Goal: Contribute content

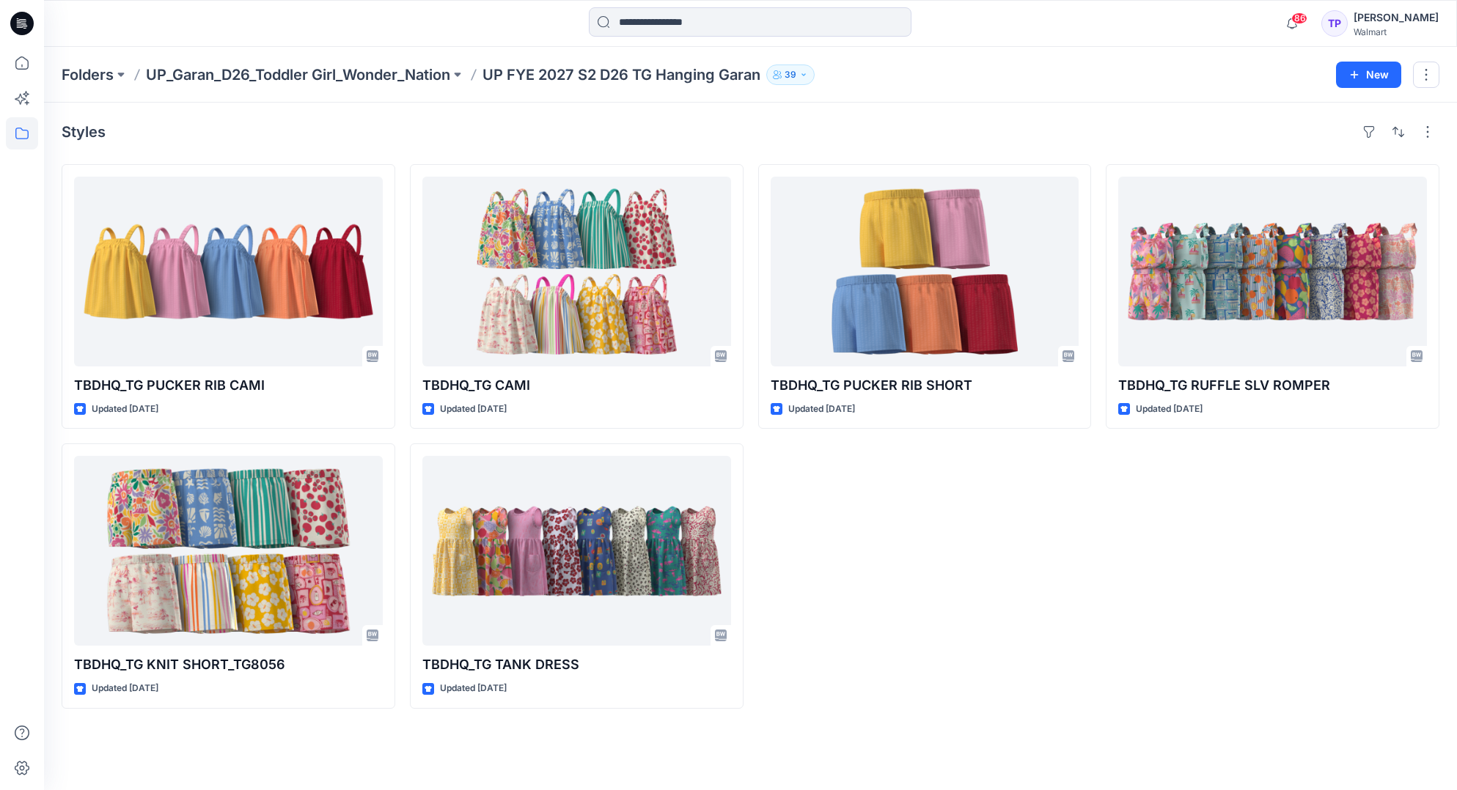
click at [31, 23] on icon at bounding box center [21, 23] width 23 height 23
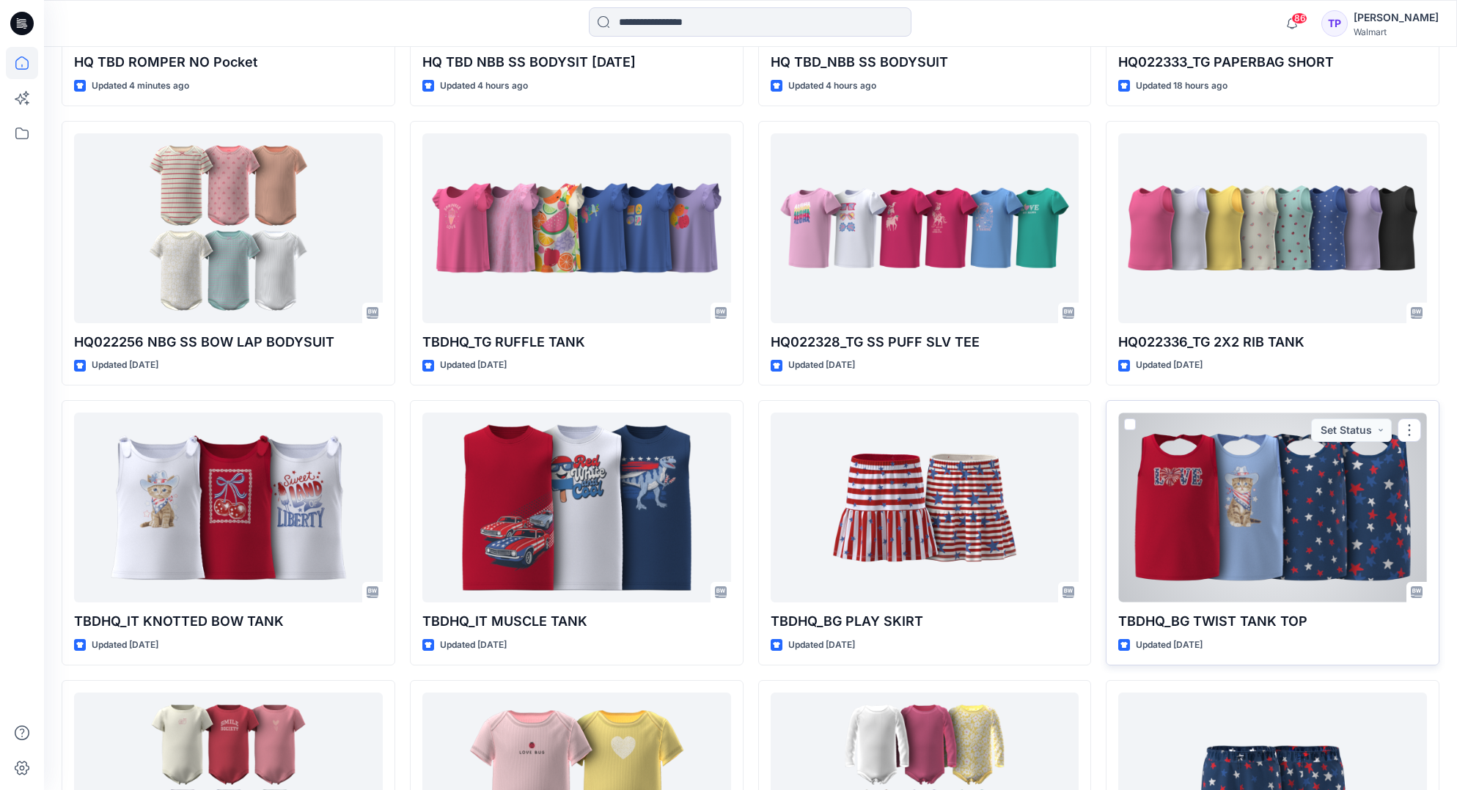
scroll to position [677, 0]
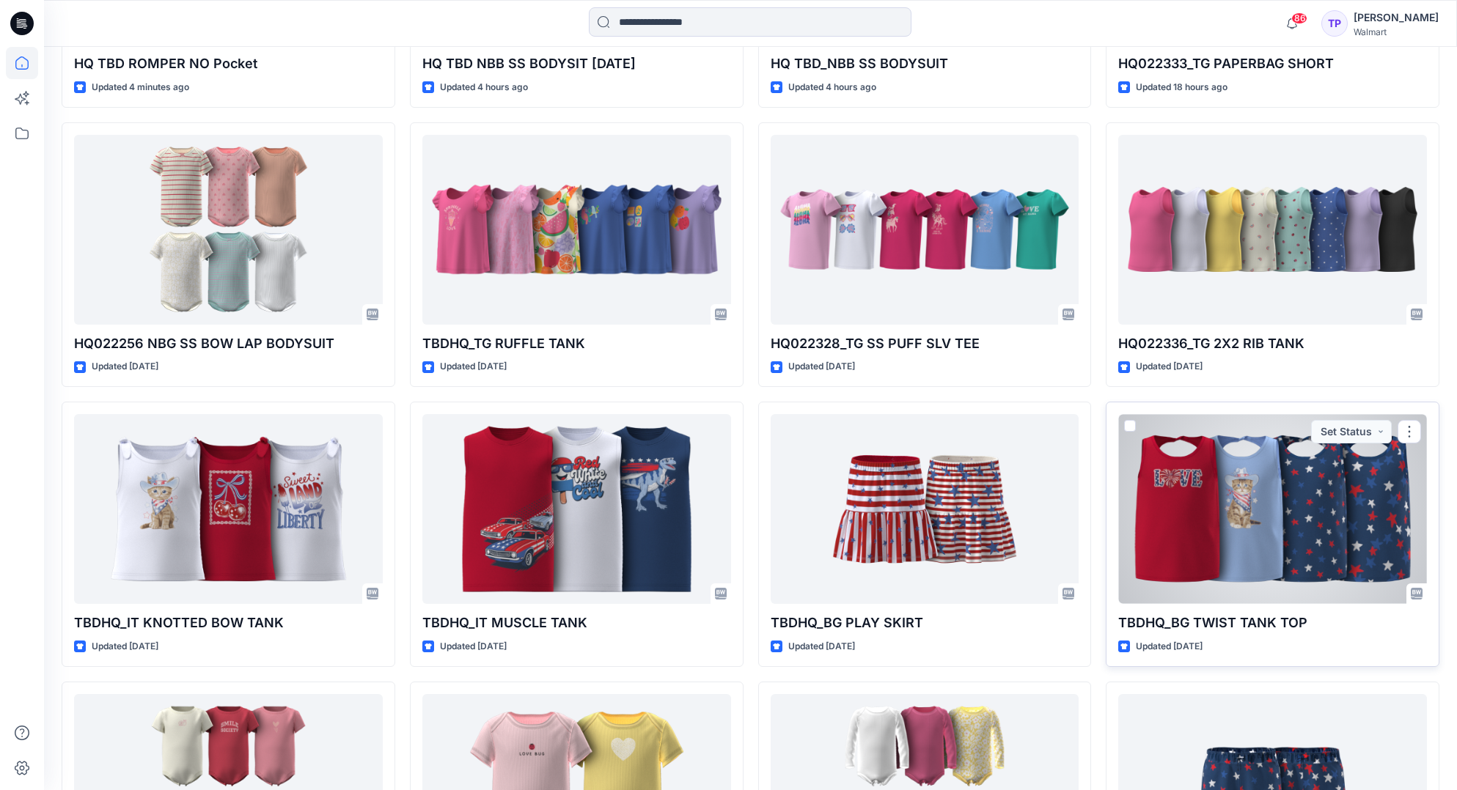
click at [1303, 523] on div at bounding box center [1272, 509] width 309 height 190
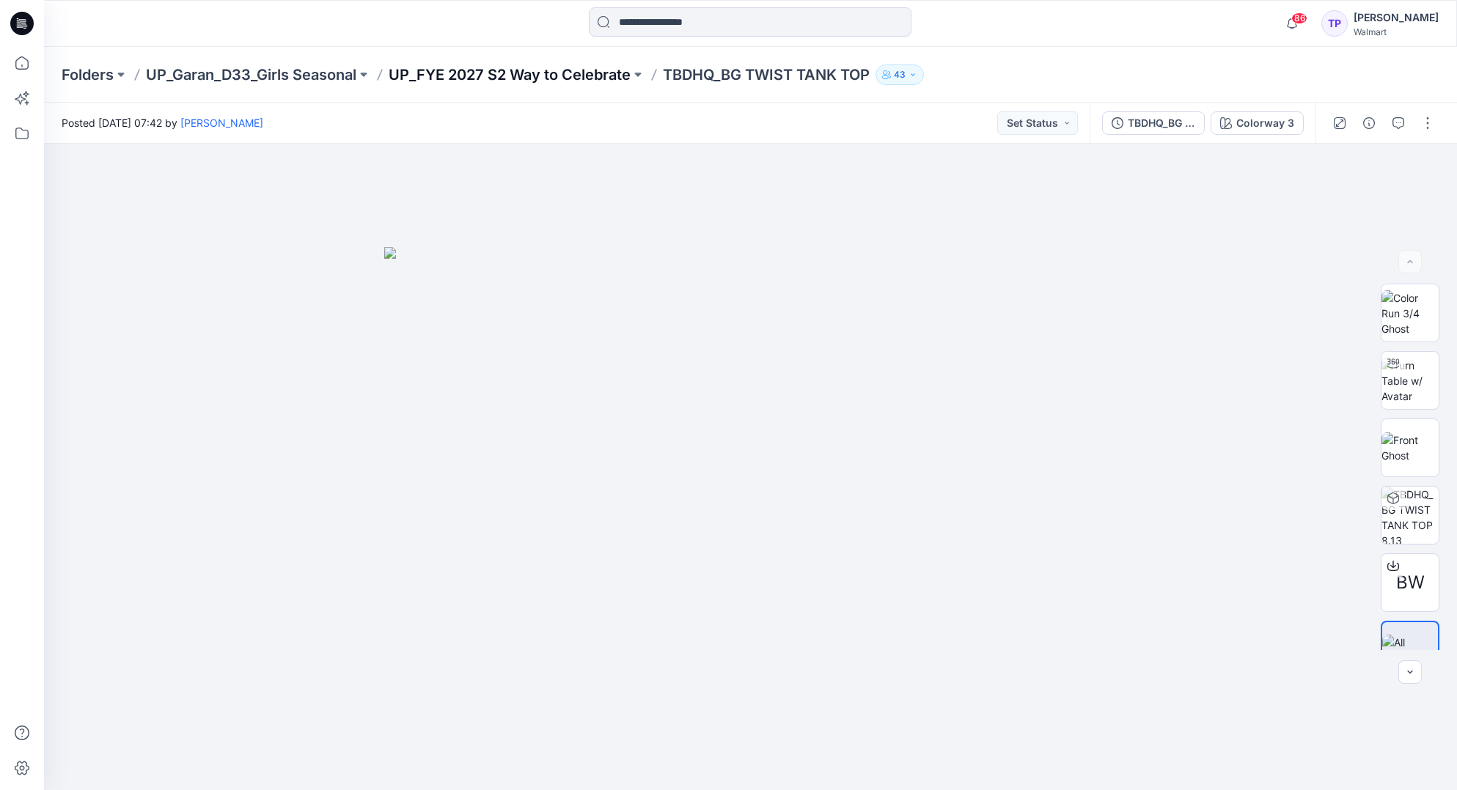
click at [479, 78] on p "UP_FYE 2027 S2 Way to Celebrate" at bounding box center [510, 75] width 242 height 21
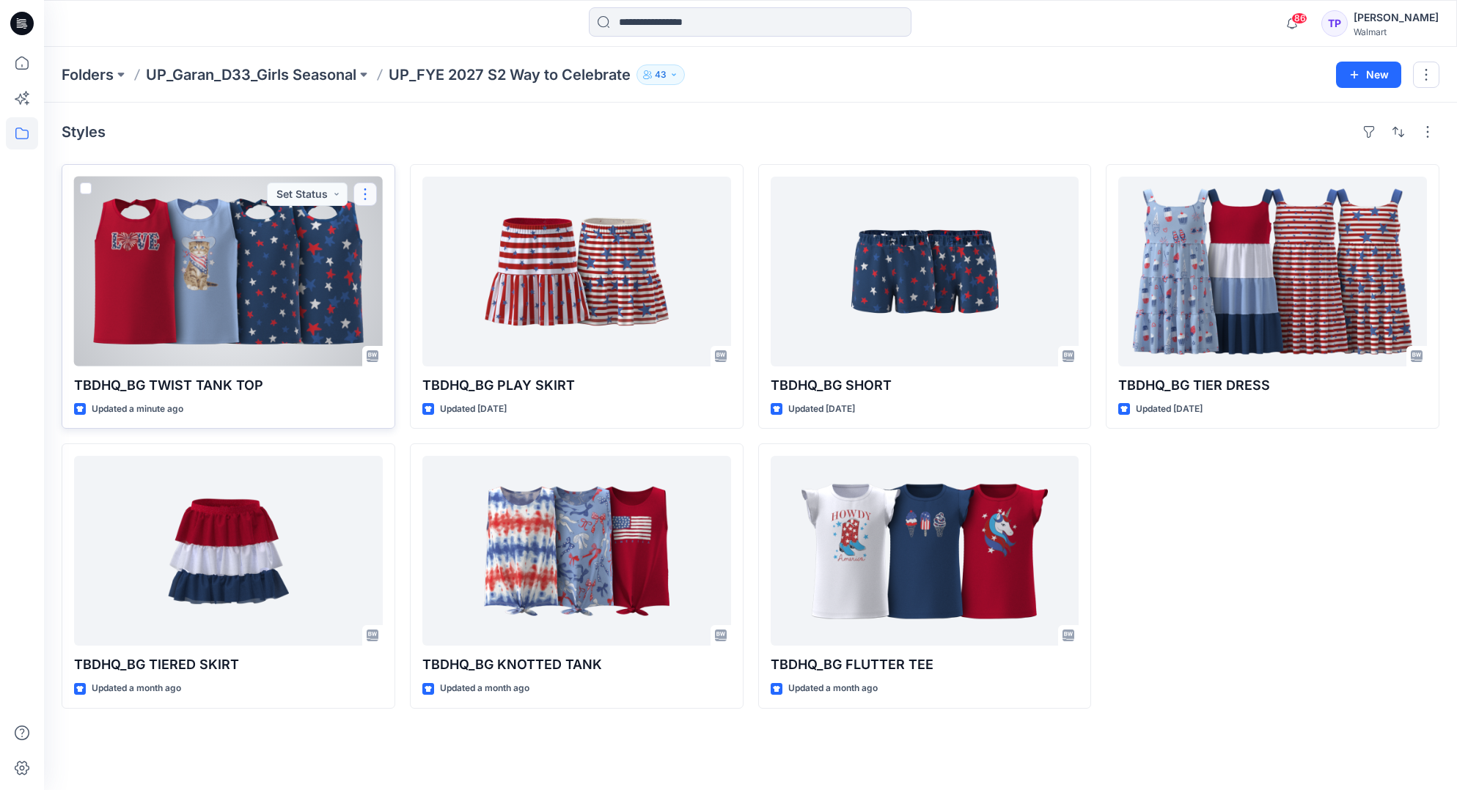
click at [370, 193] on button "button" at bounding box center [364, 194] width 23 height 23
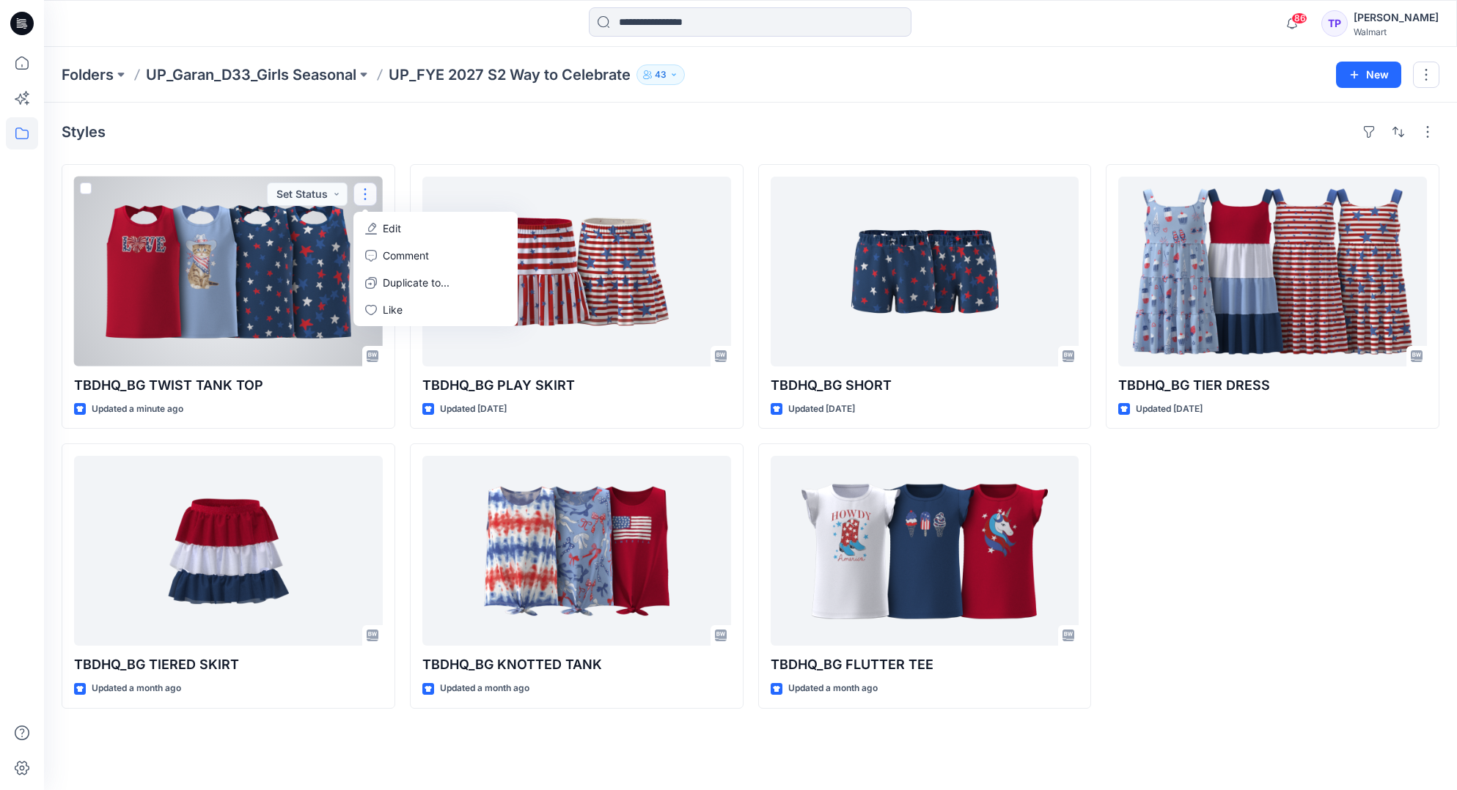
click at [392, 229] on p "Edit" at bounding box center [392, 228] width 18 height 15
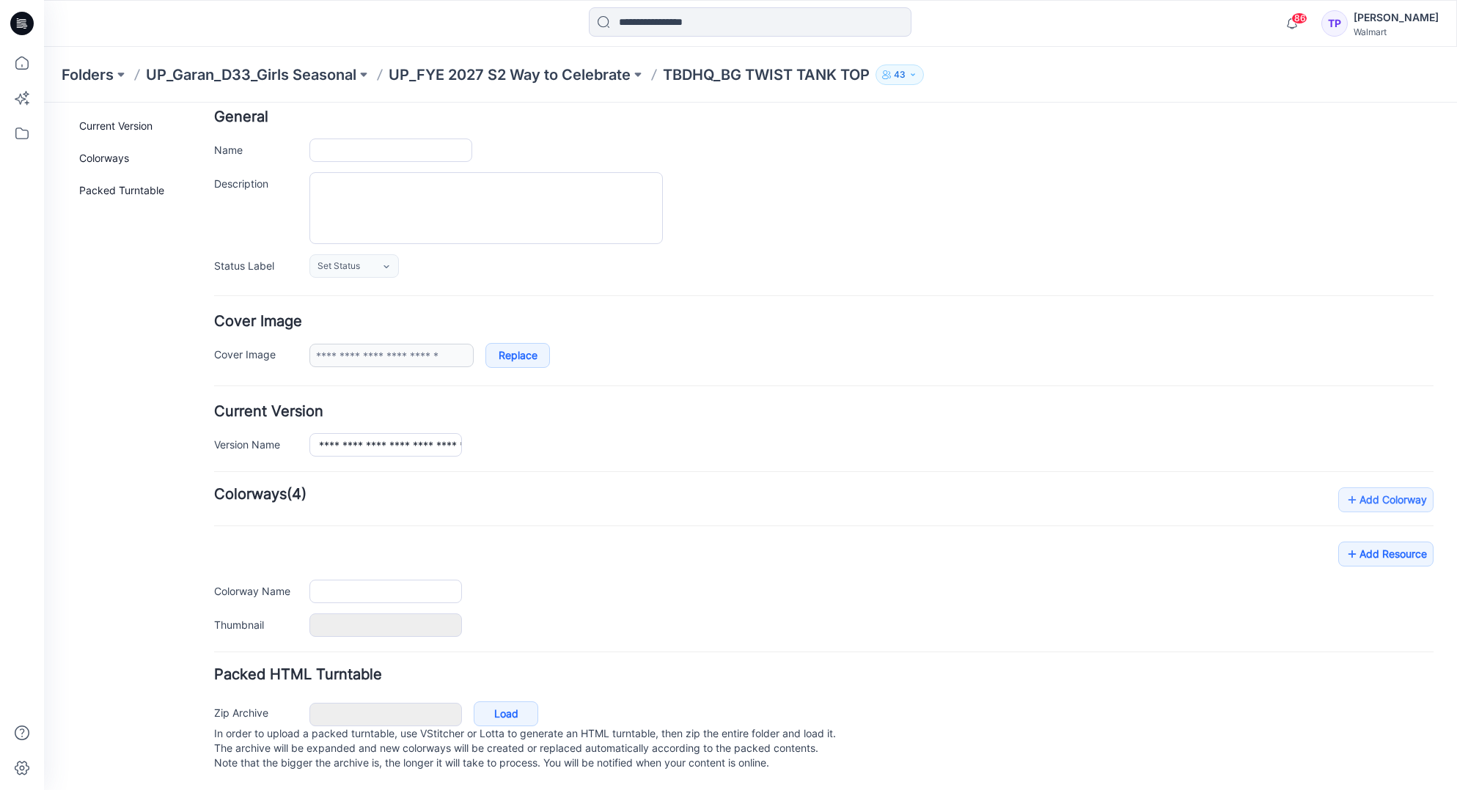
type input "**********"
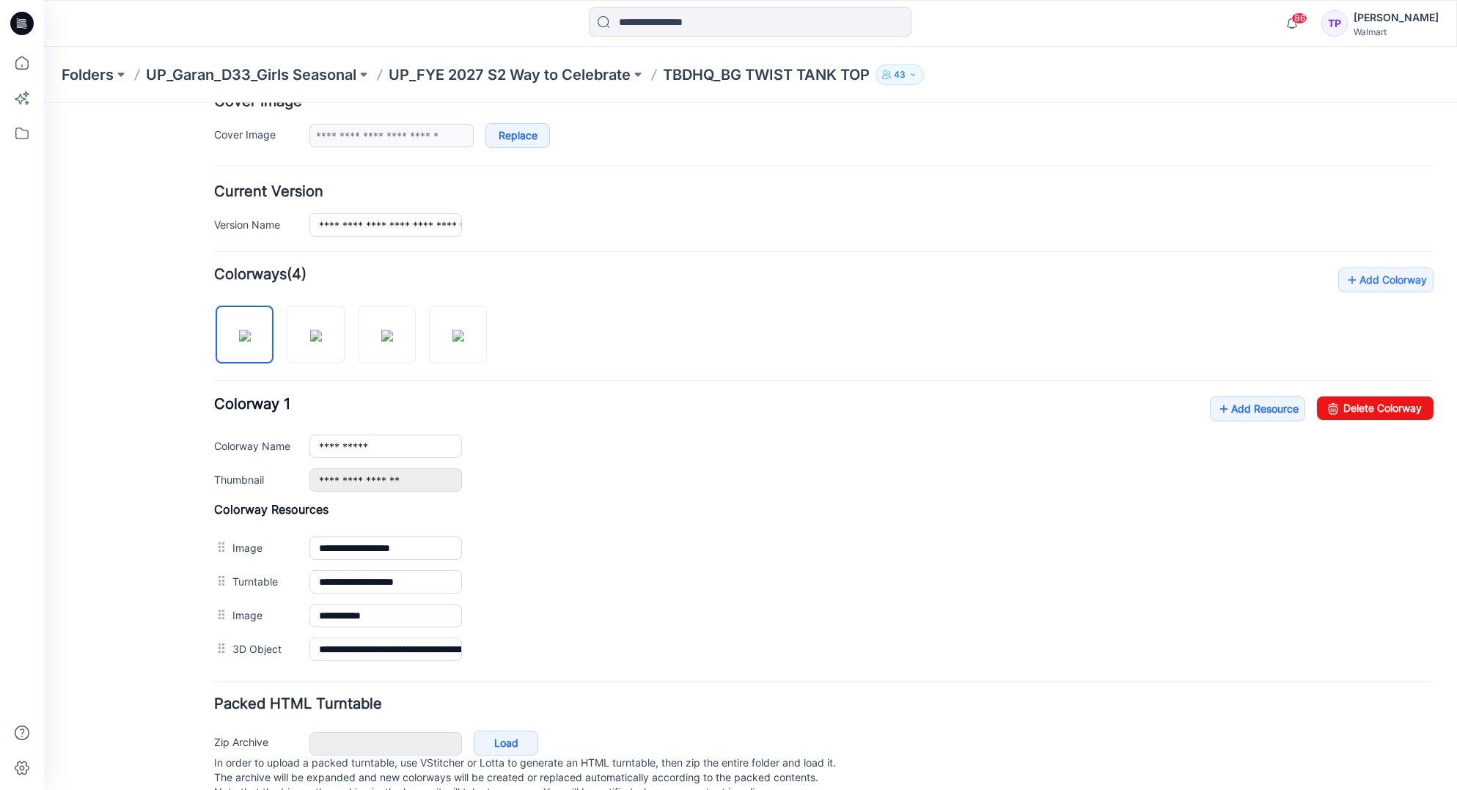
scroll to position [334, 0]
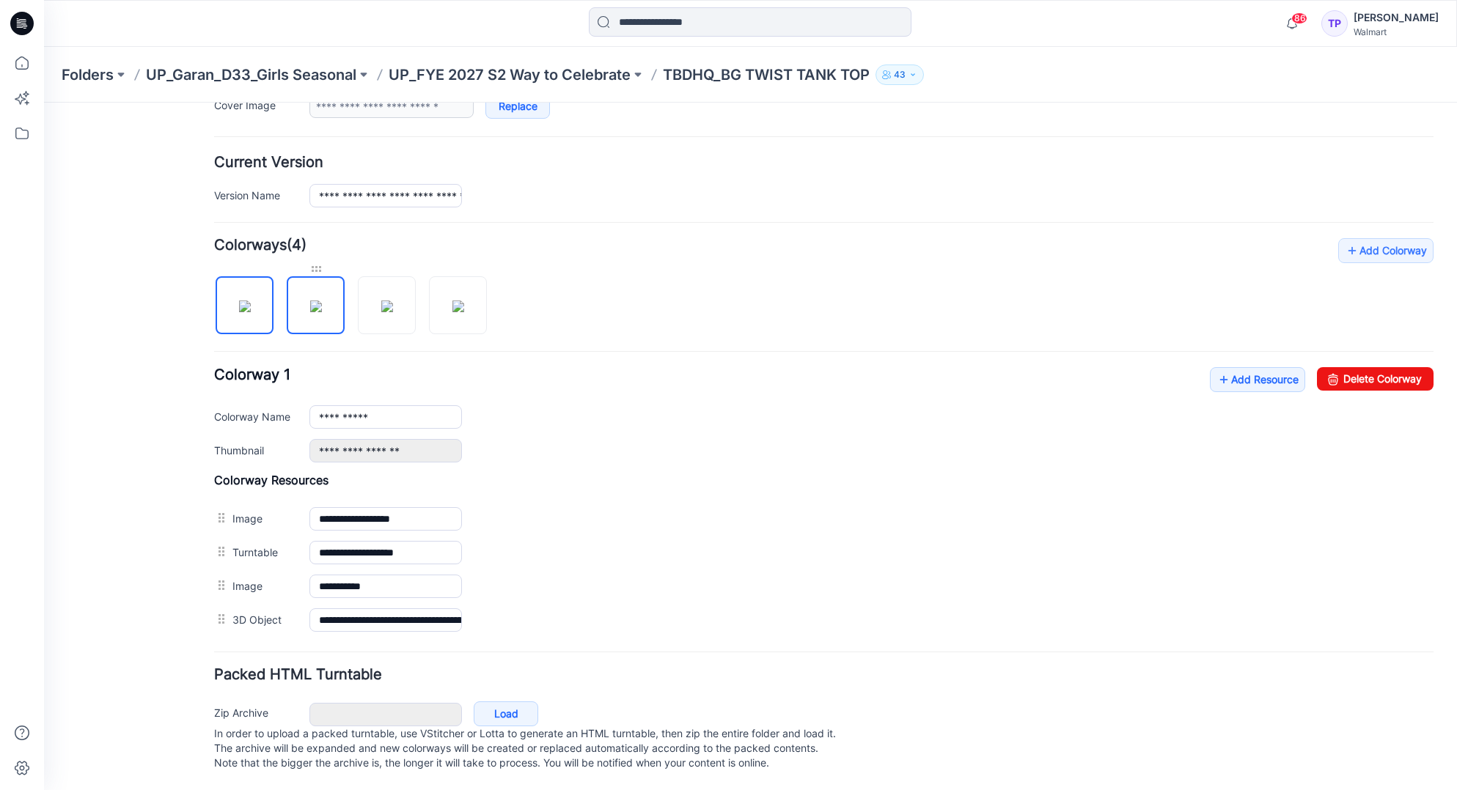
click at [315, 262] on div at bounding box center [316, 269] width 58 height 15
click at [251, 309] on img at bounding box center [245, 307] width 12 height 12
type input "**********"
click at [1257, 367] on link "Add Resource" at bounding box center [1257, 379] width 95 height 25
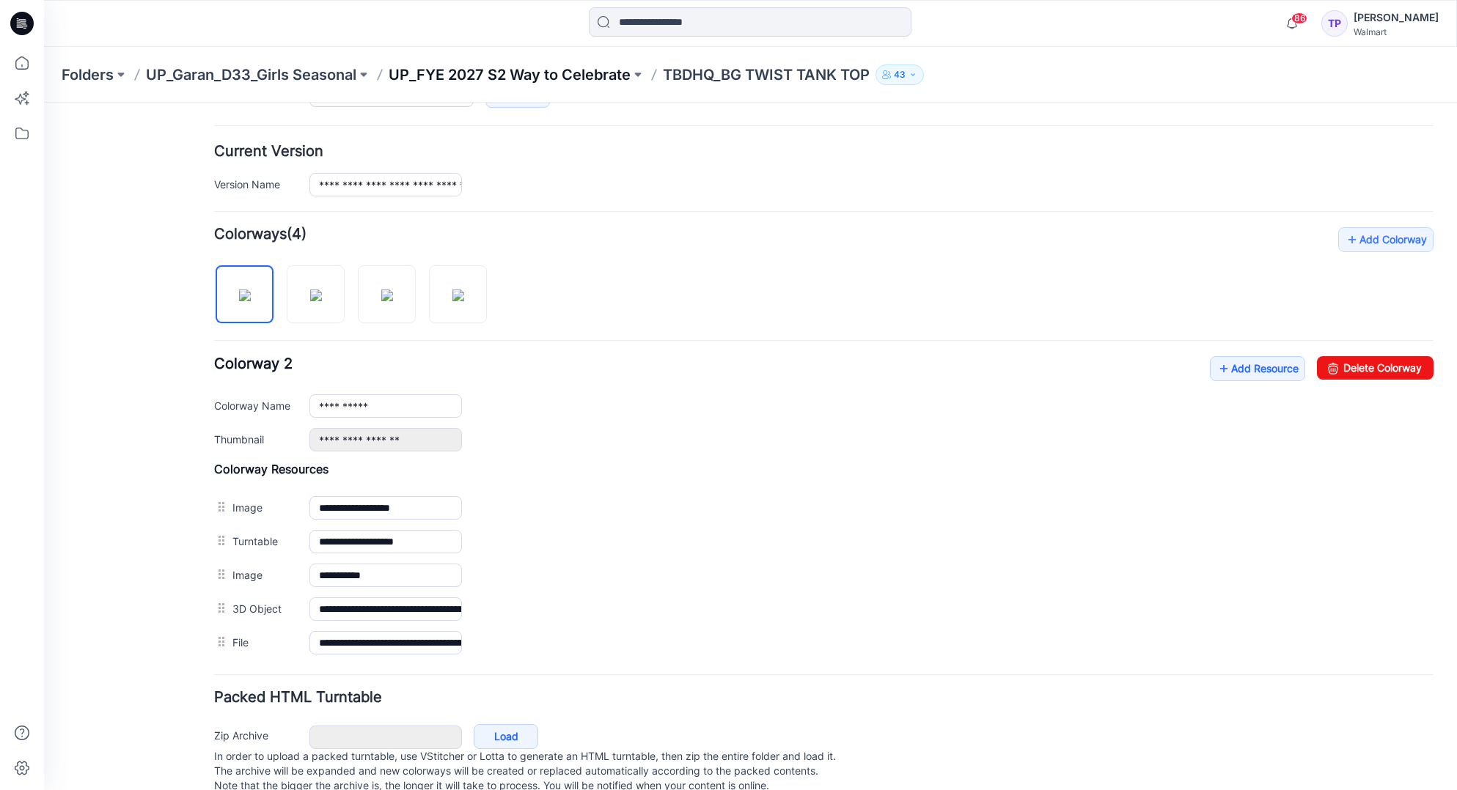
click at [563, 78] on p "UP_FYE 2027 S2 Way to Celebrate" at bounding box center [510, 75] width 242 height 21
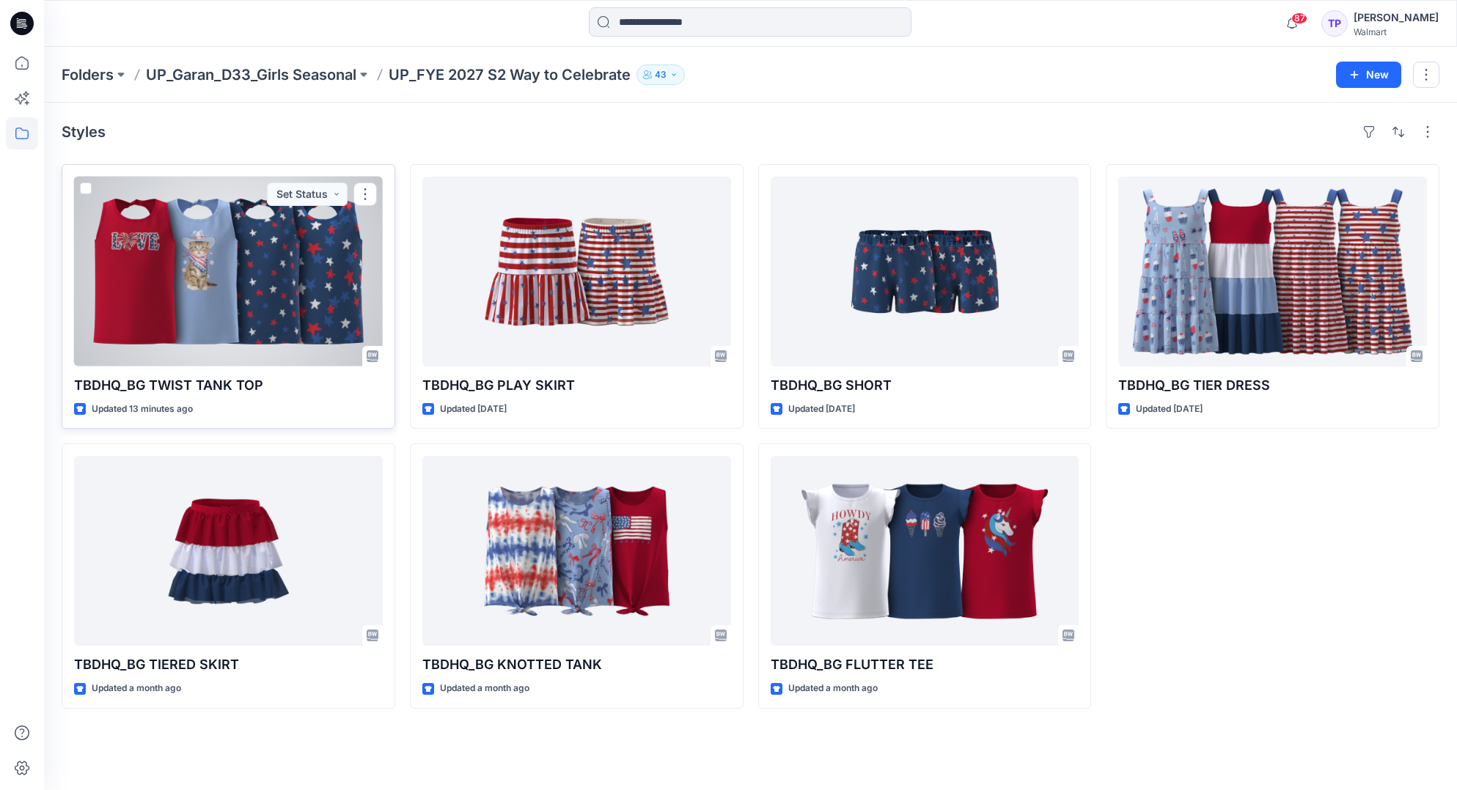
click at [281, 277] on div at bounding box center [228, 272] width 309 height 190
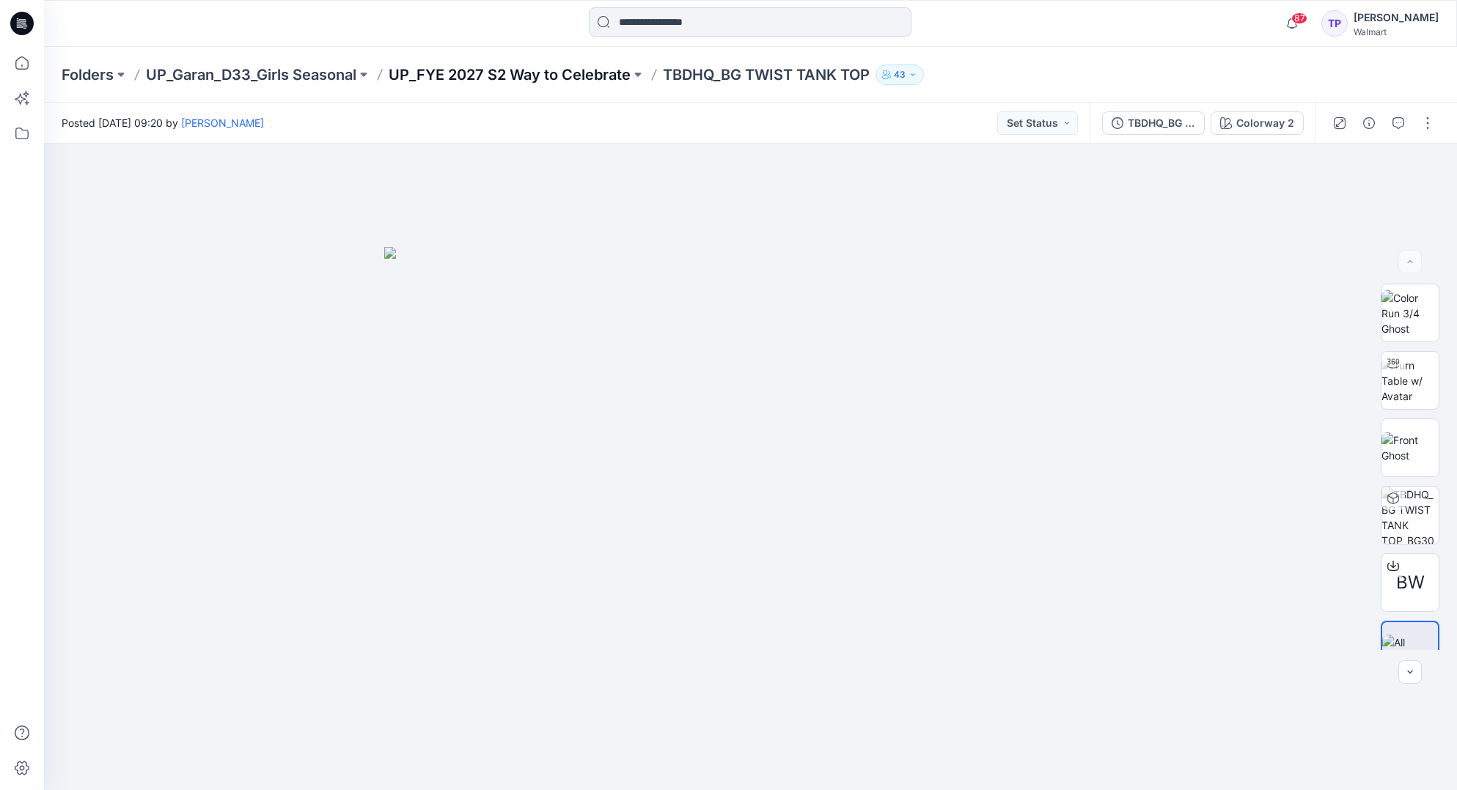
click at [463, 73] on p "UP_FYE 2027 S2 Way to Celebrate" at bounding box center [510, 75] width 242 height 21
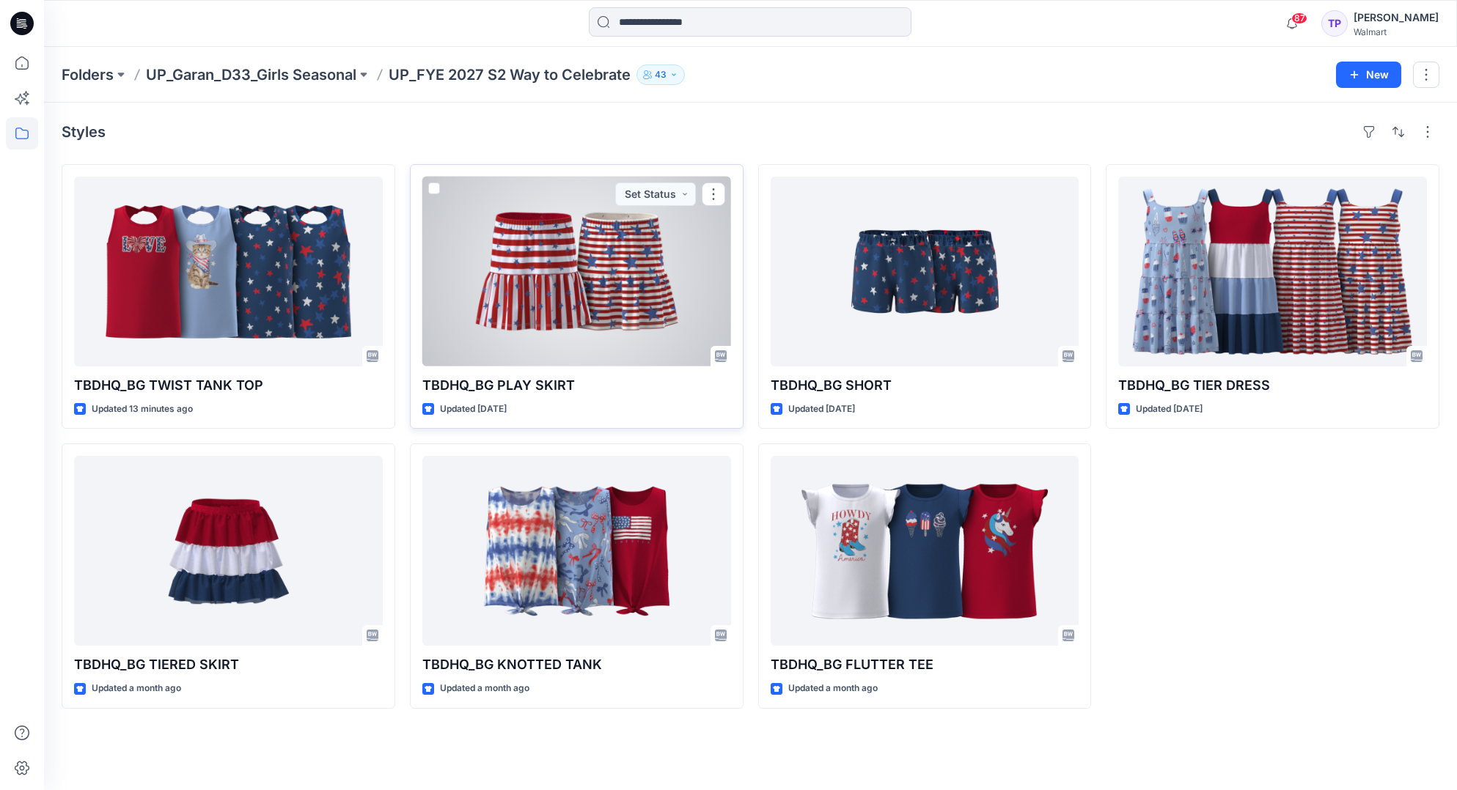
click at [616, 319] on div at bounding box center [576, 272] width 309 height 190
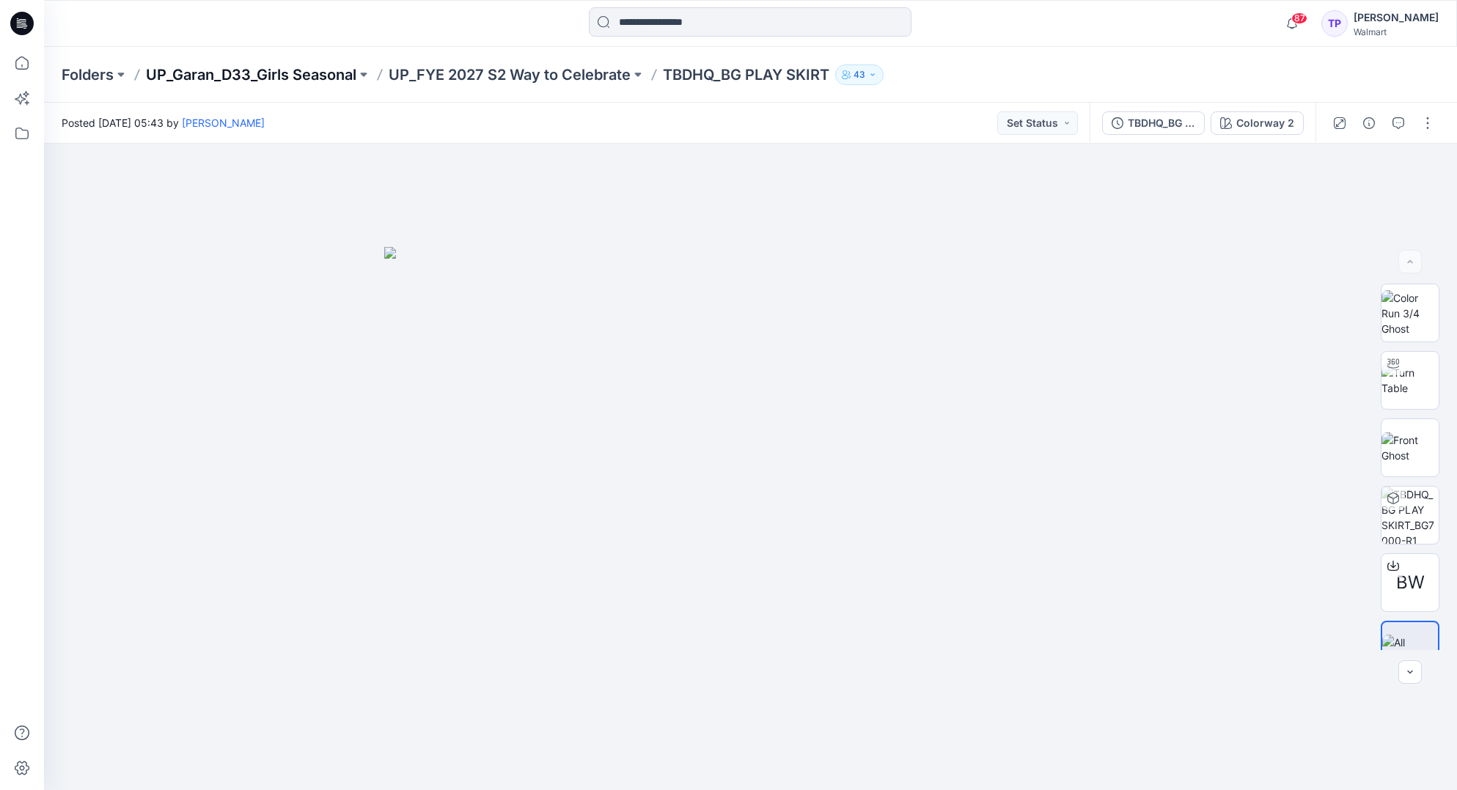
click at [254, 69] on p "UP_Garan_D33_Girls Seasonal" at bounding box center [251, 75] width 210 height 21
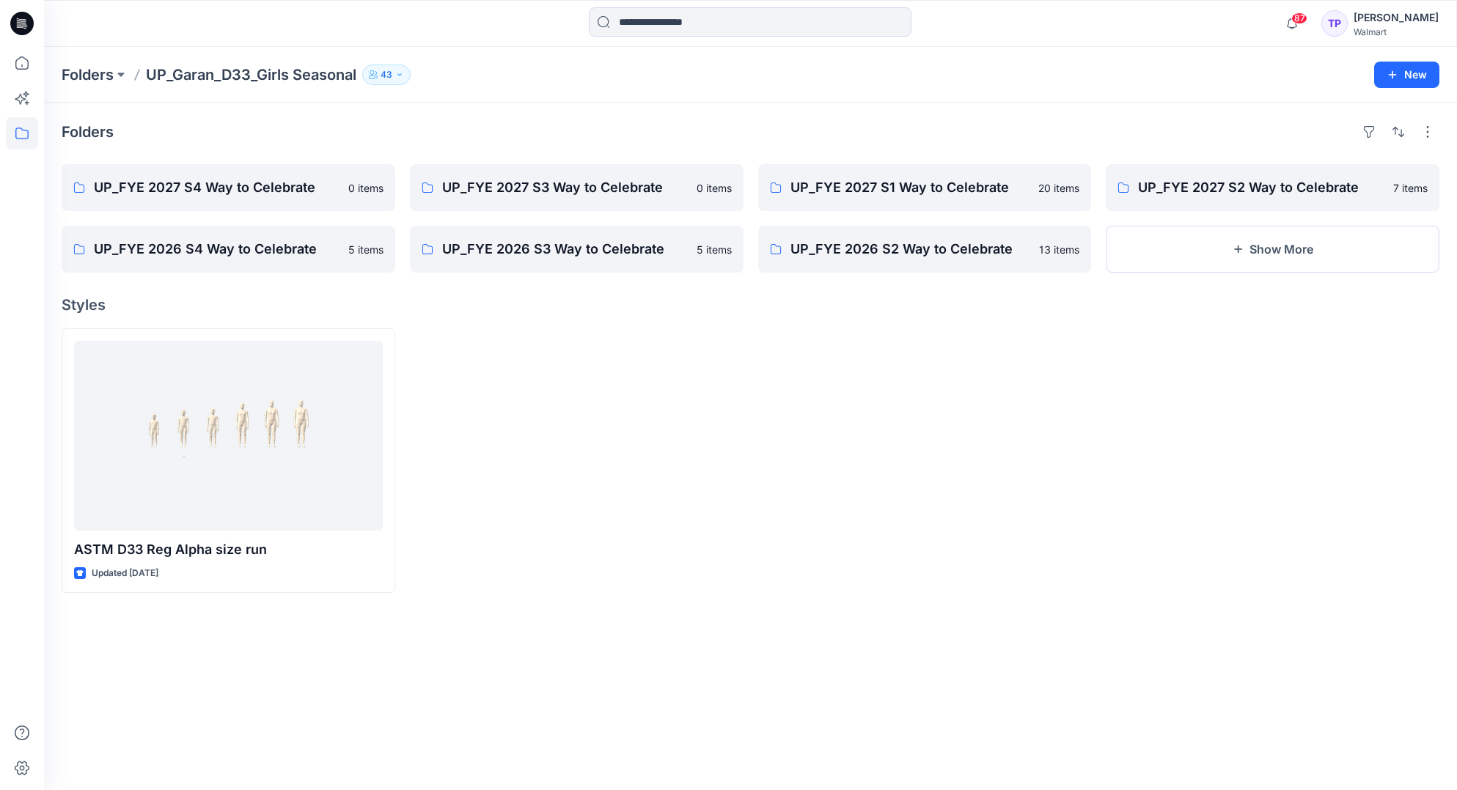
click at [16, 26] on icon at bounding box center [21, 23] width 23 height 23
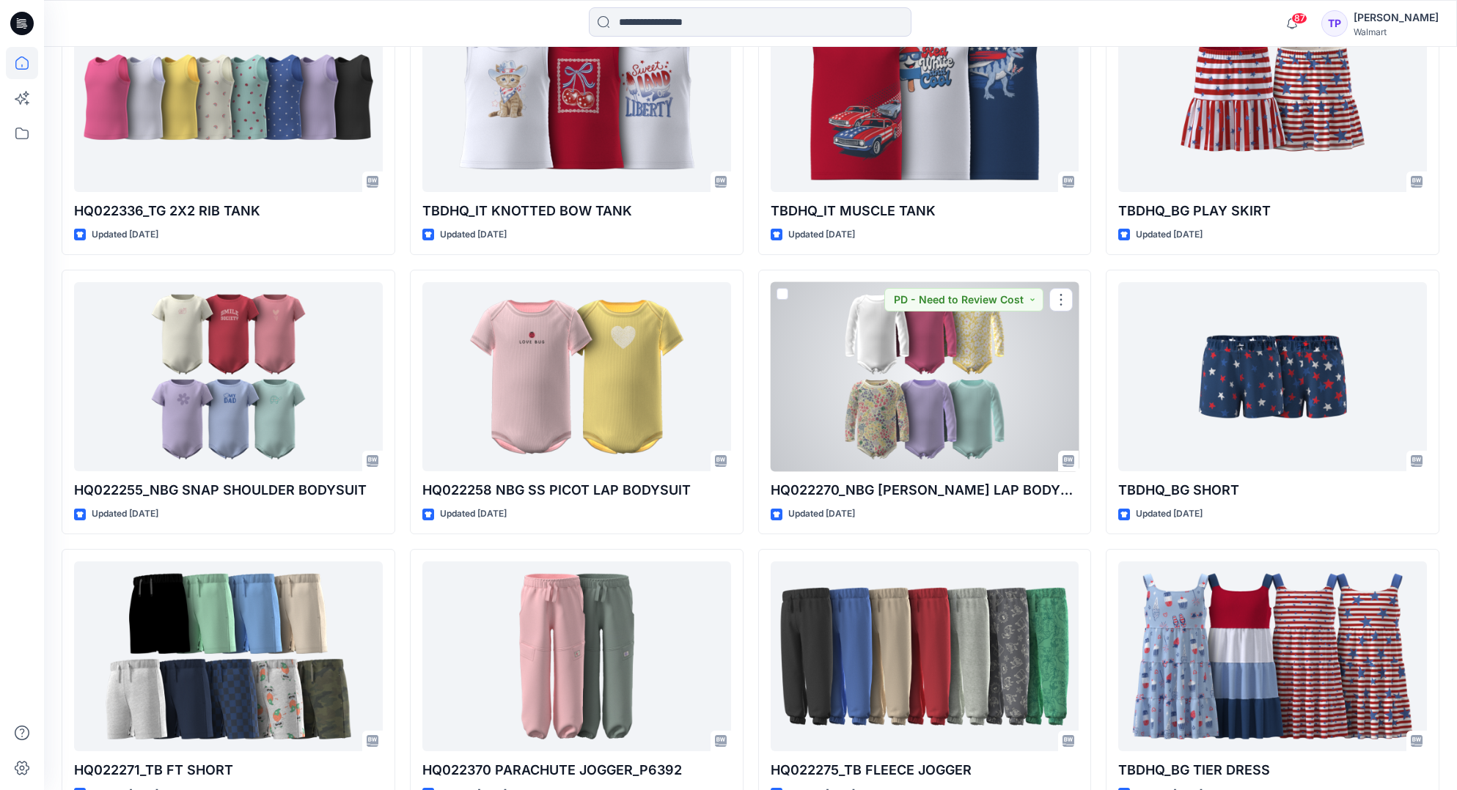
scroll to position [1087, 0]
